Goal: Find specific page/section: Find specific page/section

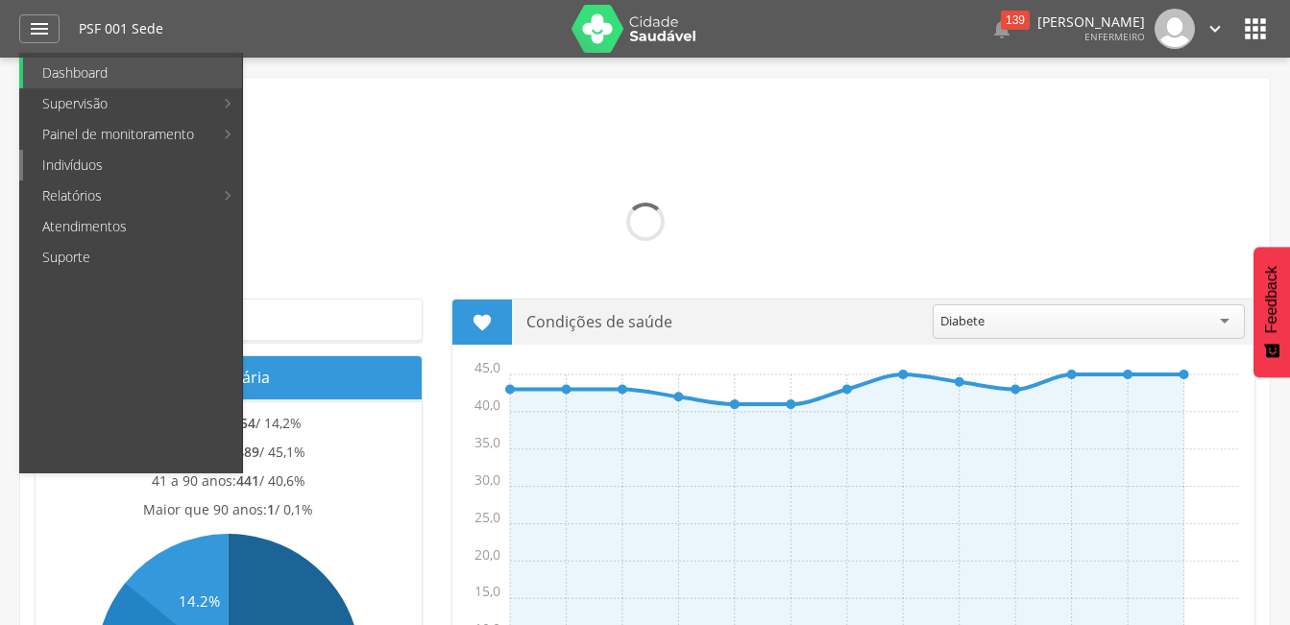
click at [82, 165] on link "Indivíduos" at bounding box center [132, 165] width 219 height 31
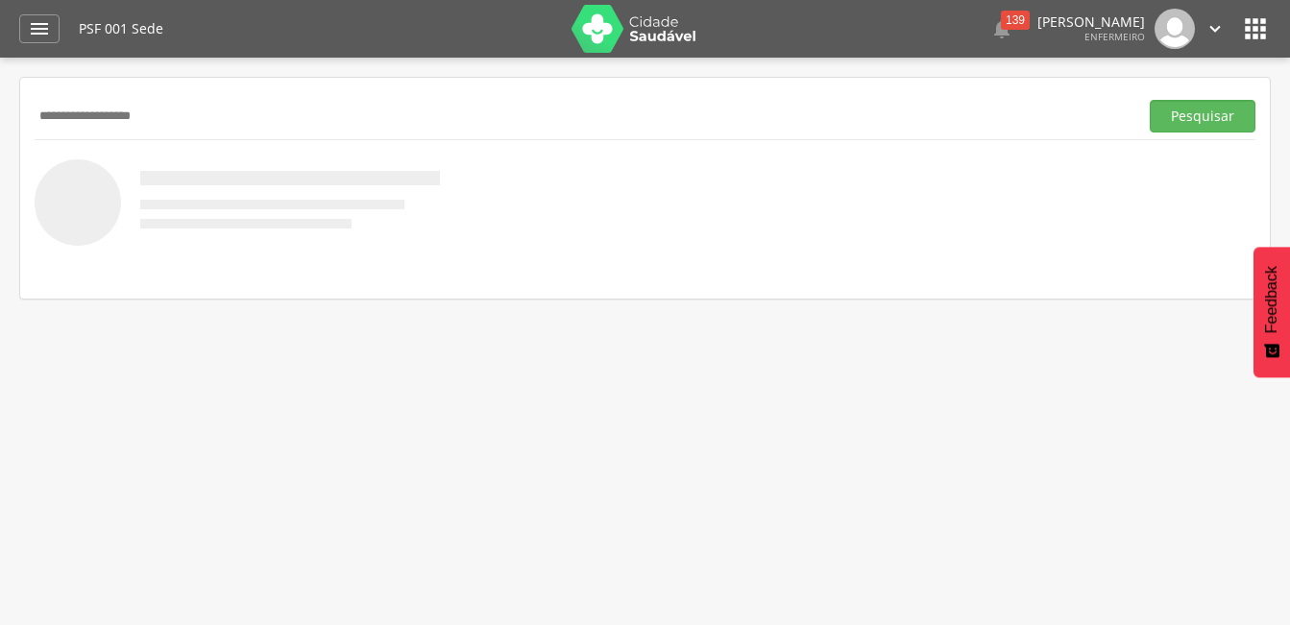
click at [1149, 100] on button "Pesquisar" at bounding box center [1202, 116] width 106 height 33
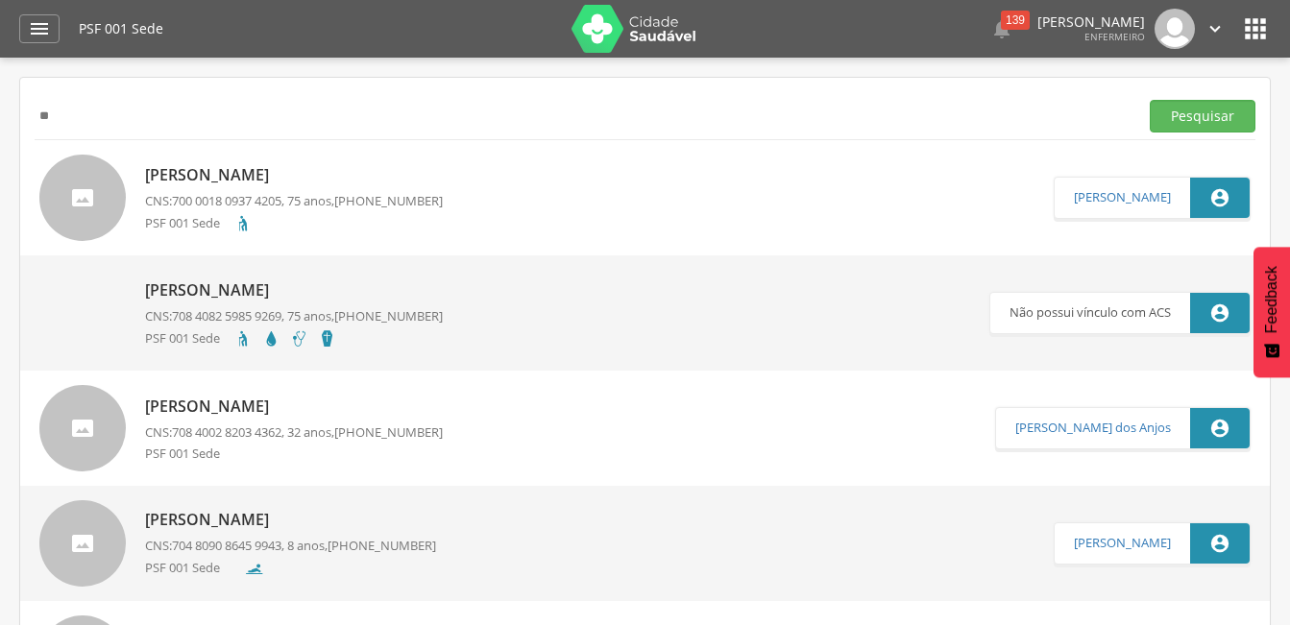
type input "*"
click at [1149, 100] on button "Pesquisar" at bounding box center [1202, 116] width 106 height 33
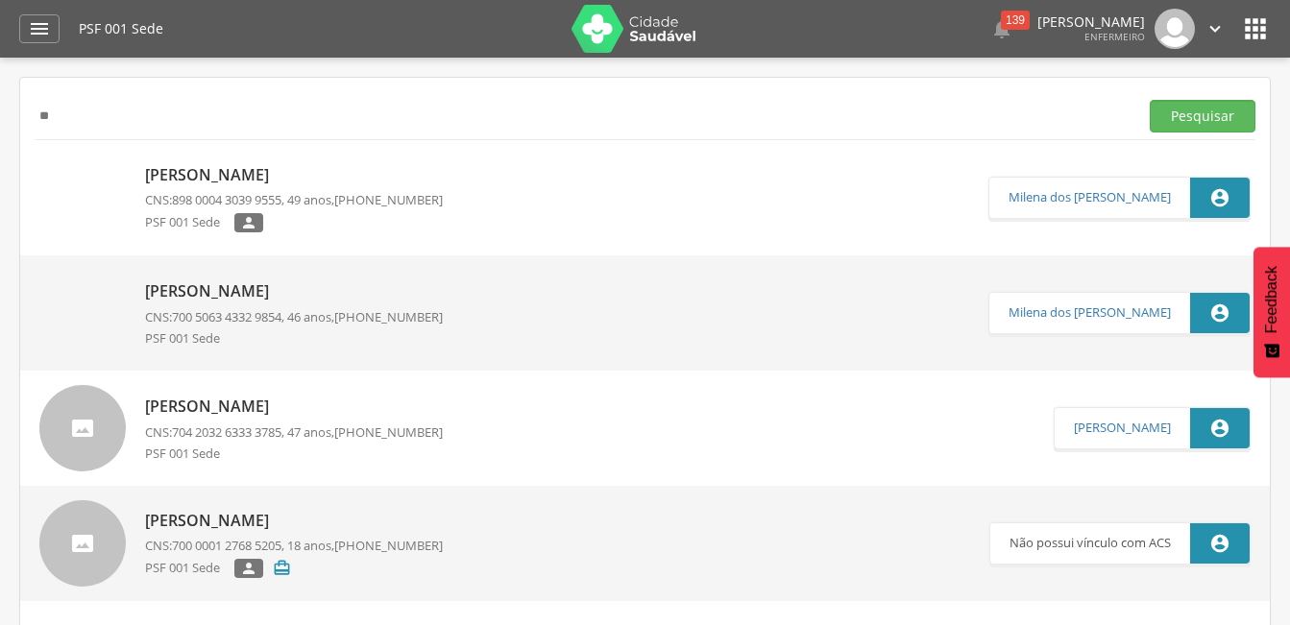
type input "*"
click at [1149, 100] on button "Pesquisar" at bounding box center [1202, 116] width 106 height 33
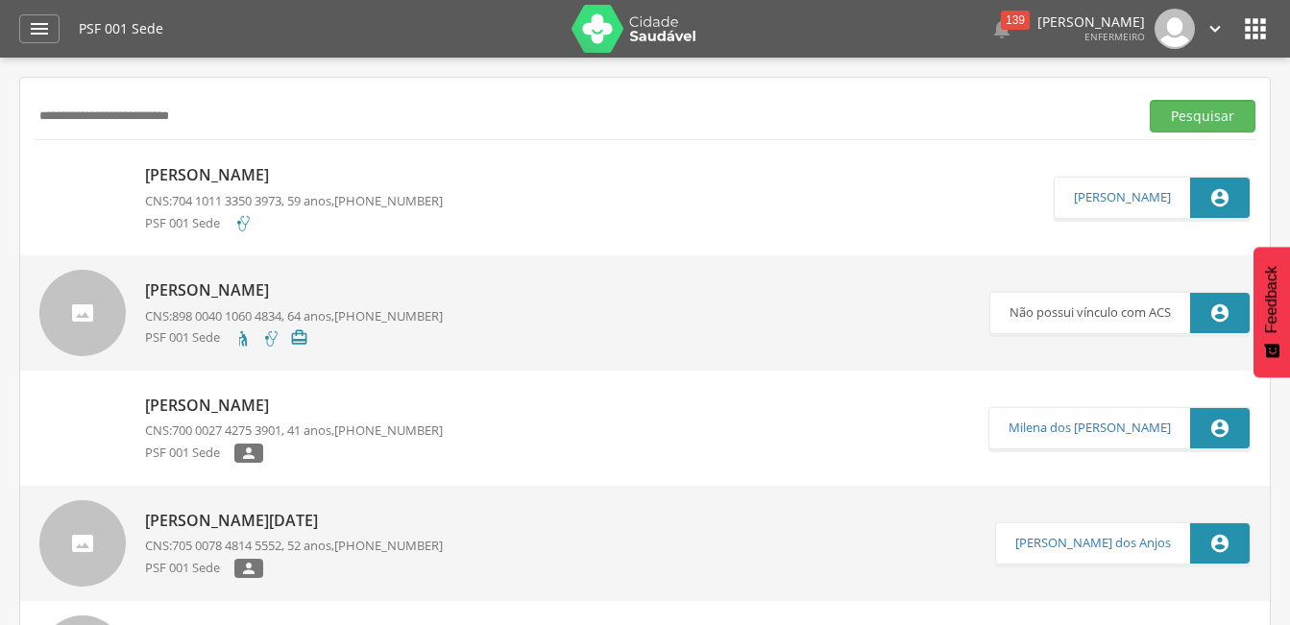
click at [1149, 100] on button "Pesquisar" at bounding box center [1202, 116] width 106 height 33
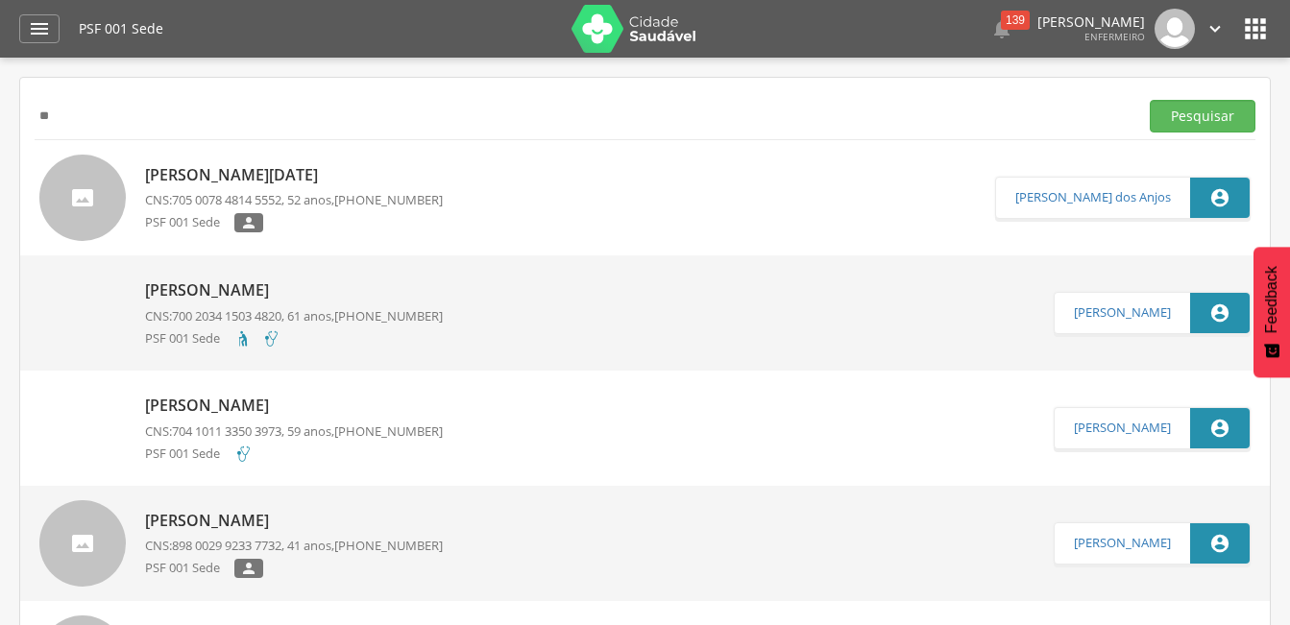
type input "*"
type input "**********"
click at [1149, 100] on button "Pesquisar" at bounding box center [1202, 116] width 106 height 33
